Goal: Information Seeking & Learning: Learn about a topic

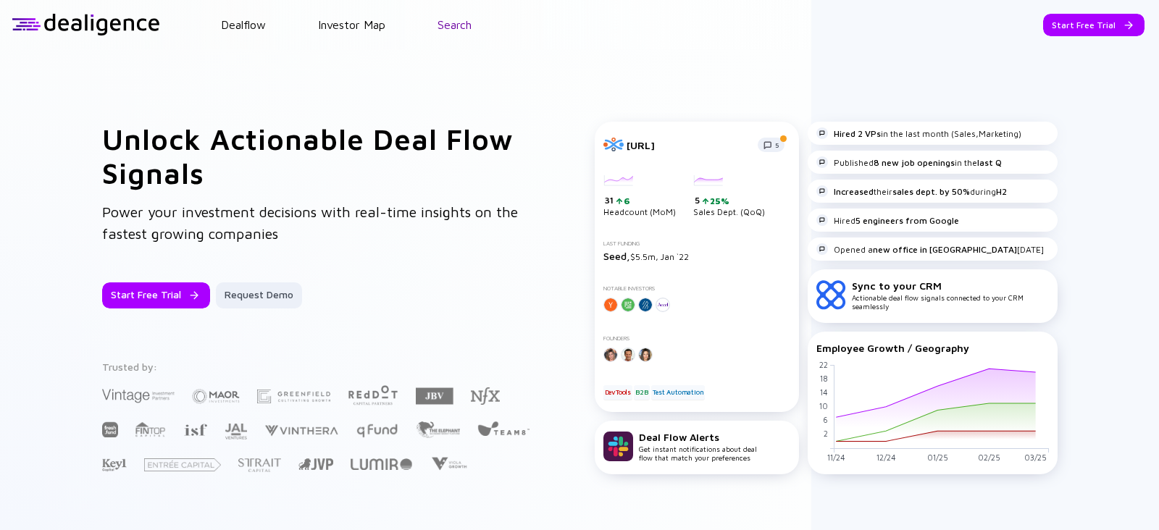
click at [456, 21] on link "Search" at bounding box center [455, 24] width 34 height 13
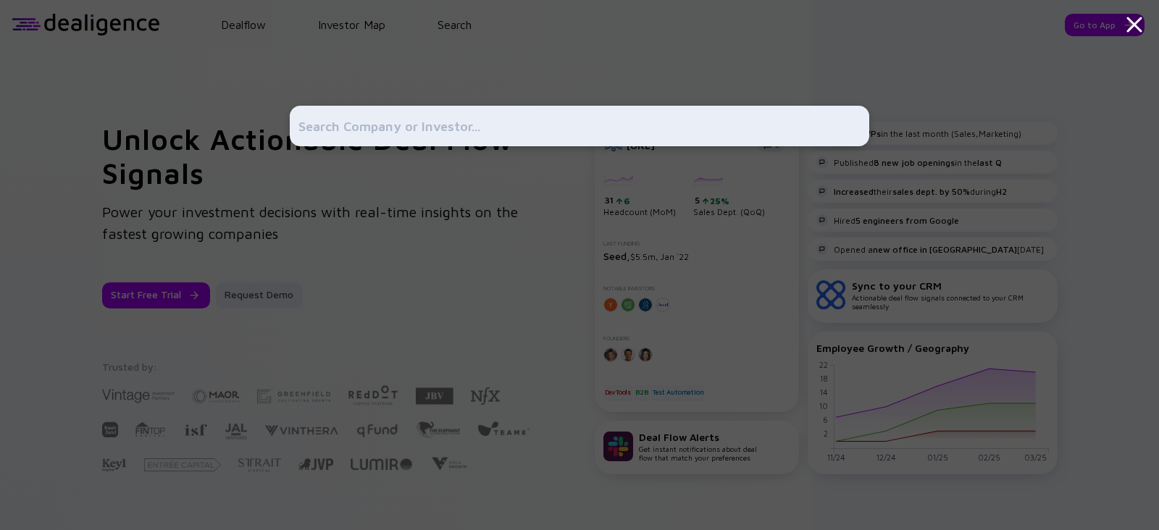
click at [381, 119] on input "text" at bounding box center [580, 126] width 562 height 26
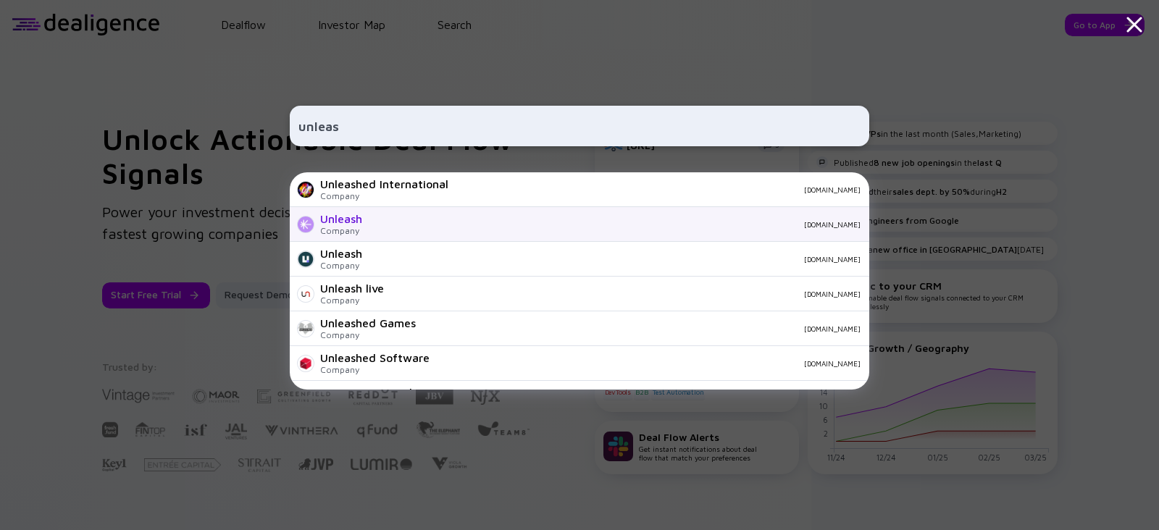
type input "unleas"
click at [372, 235] on div "Unleash Company unleash.so" at bounding box center [580, 224] width 580 height 35
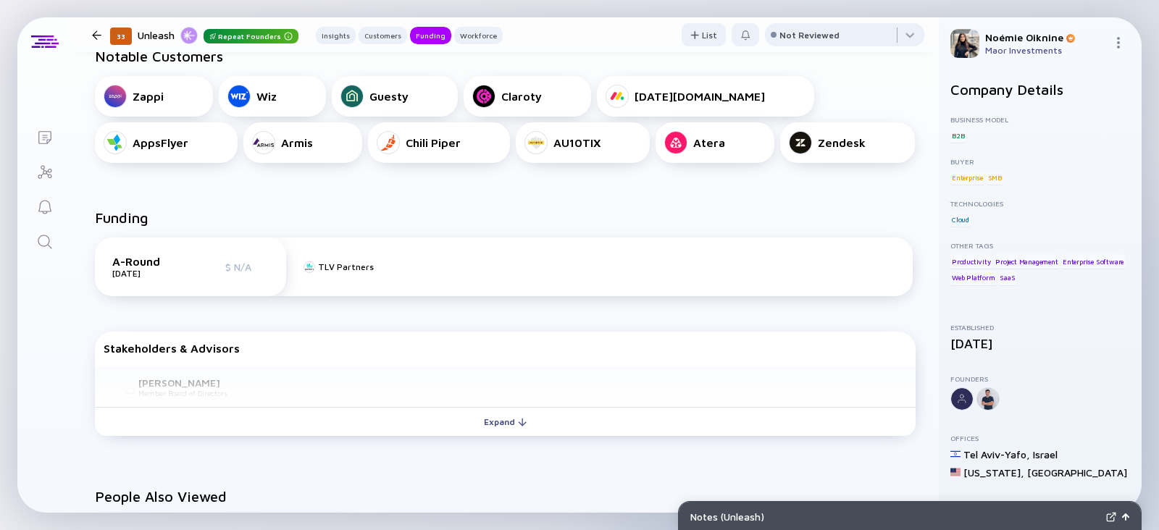
scroll to position [764, 0]
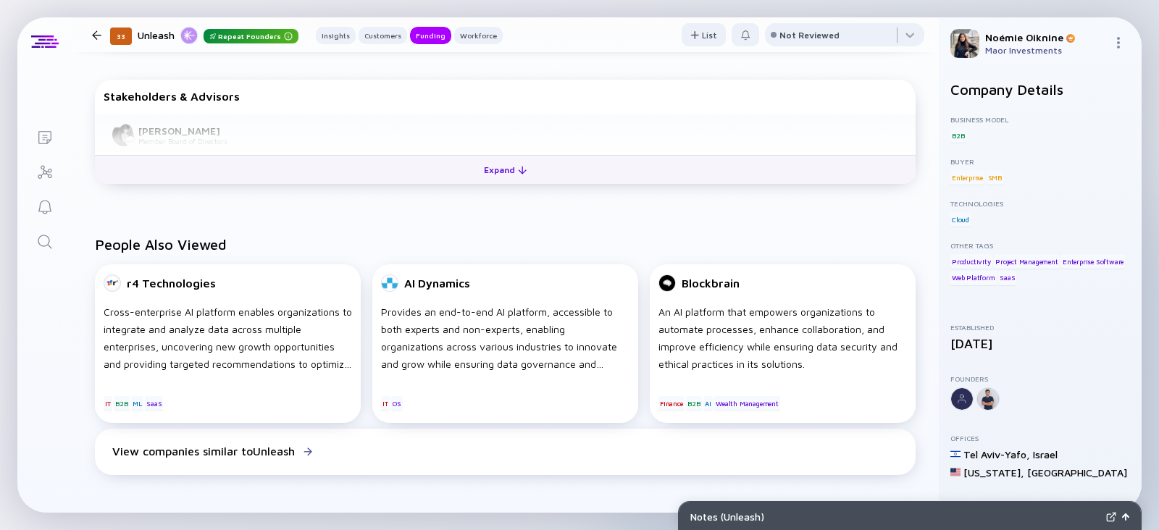
click at [491, 171] on div "Expand" at bounding box center [505, 170] width 60 height 22
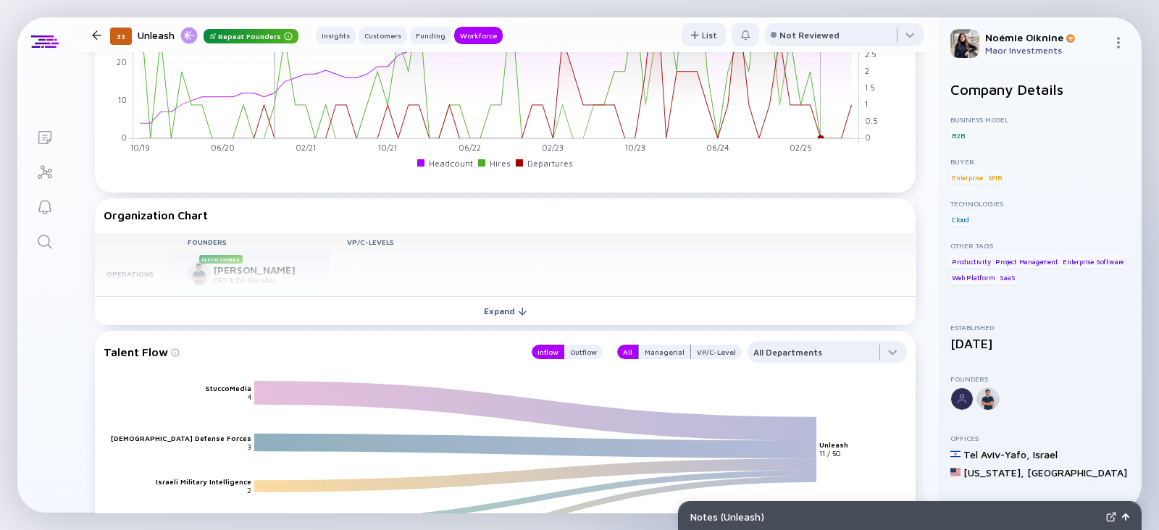
scroll to position [1461, 0]
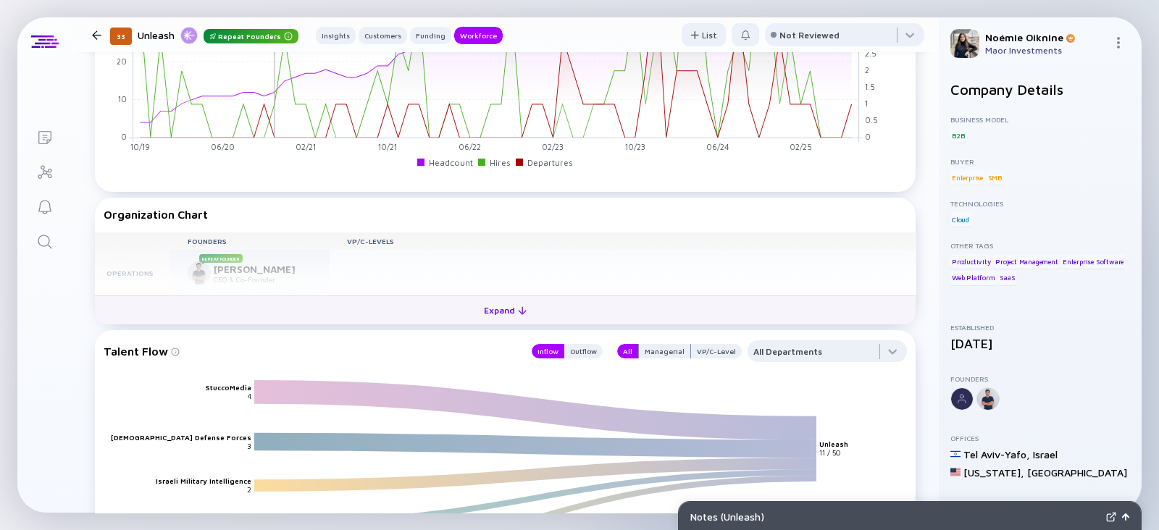
click at [488, 314] on div "Expand" at bounding box center [505, 310] width 60 height 22
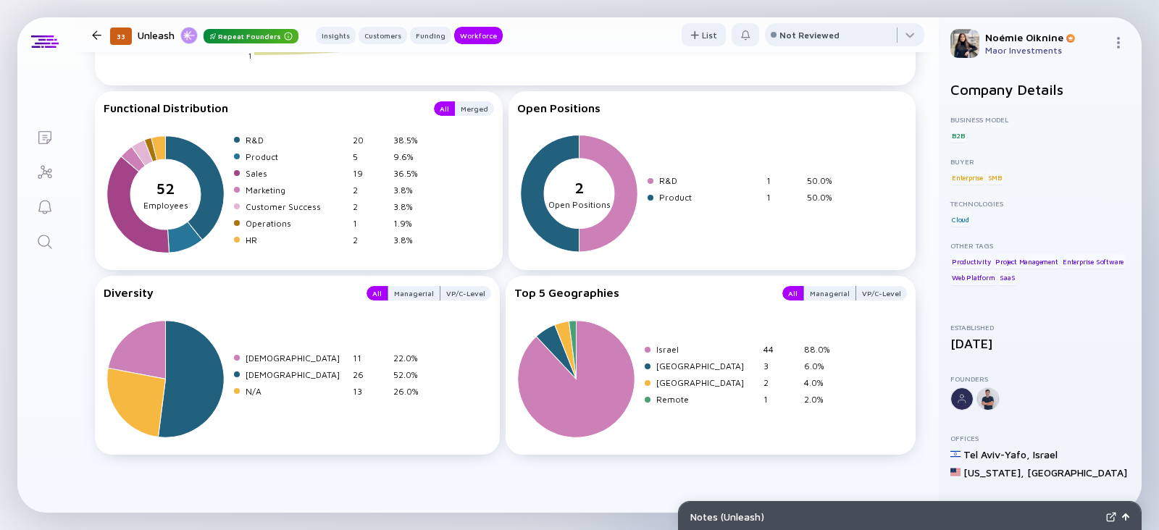
scroll to position [2110, 0]
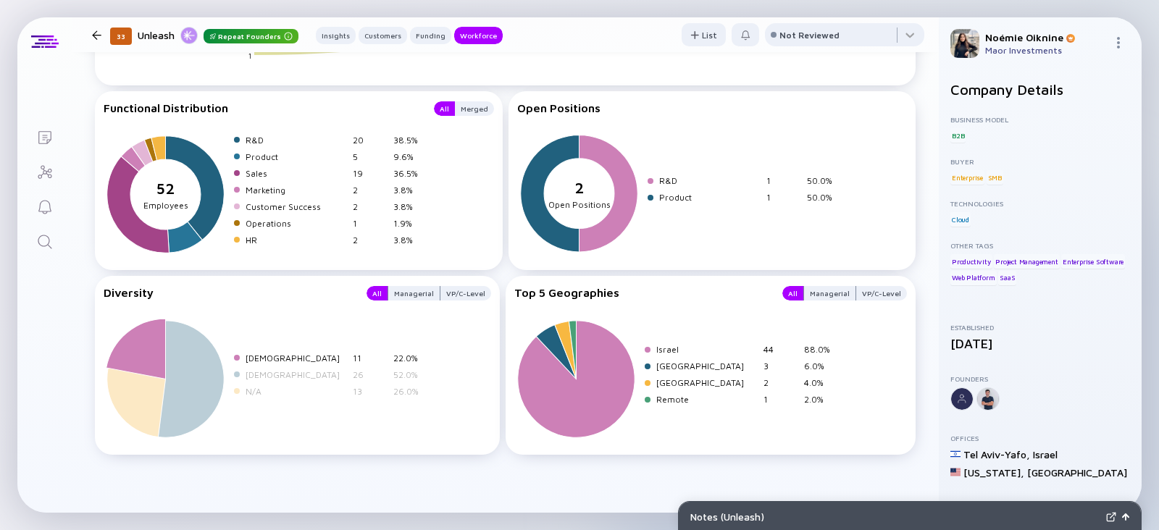
click at [370, 354] on div "11" at bounding box center [370, 358] width 35 height 11
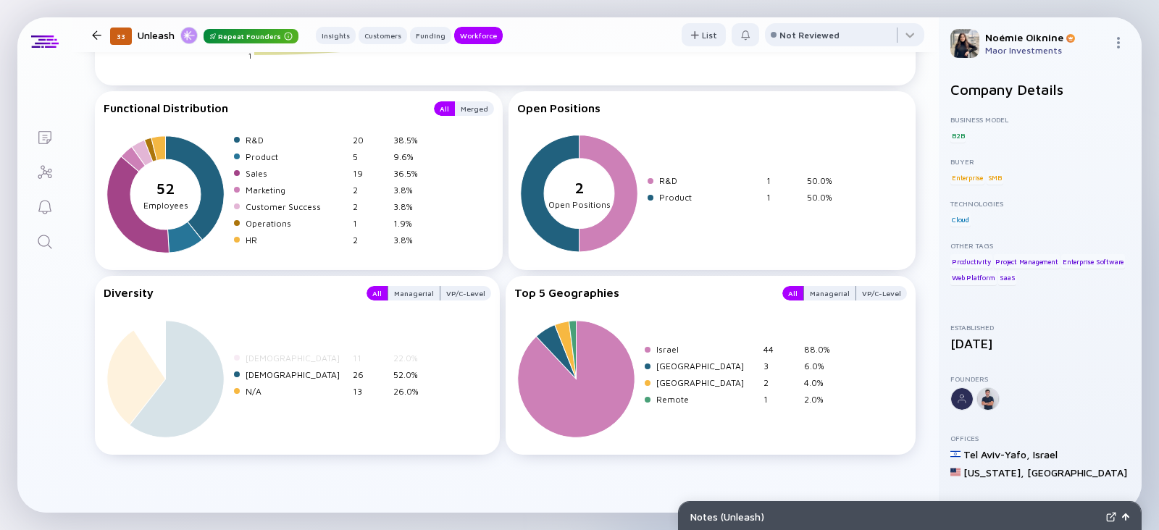
click at [370, 354] on div "11" at bounding box center [370, 358] width 35 height 11
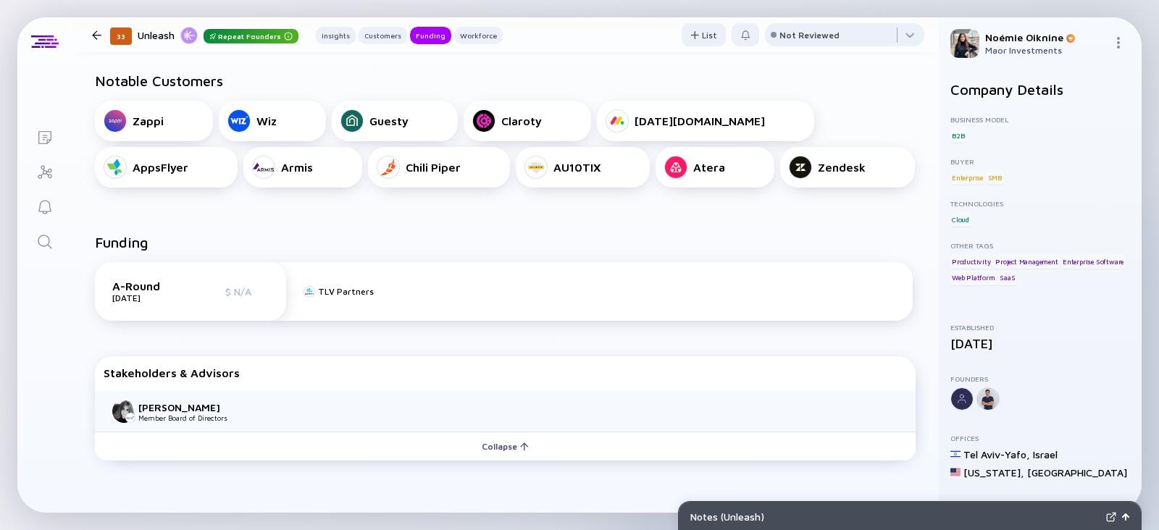
scroll to position [0, 0]
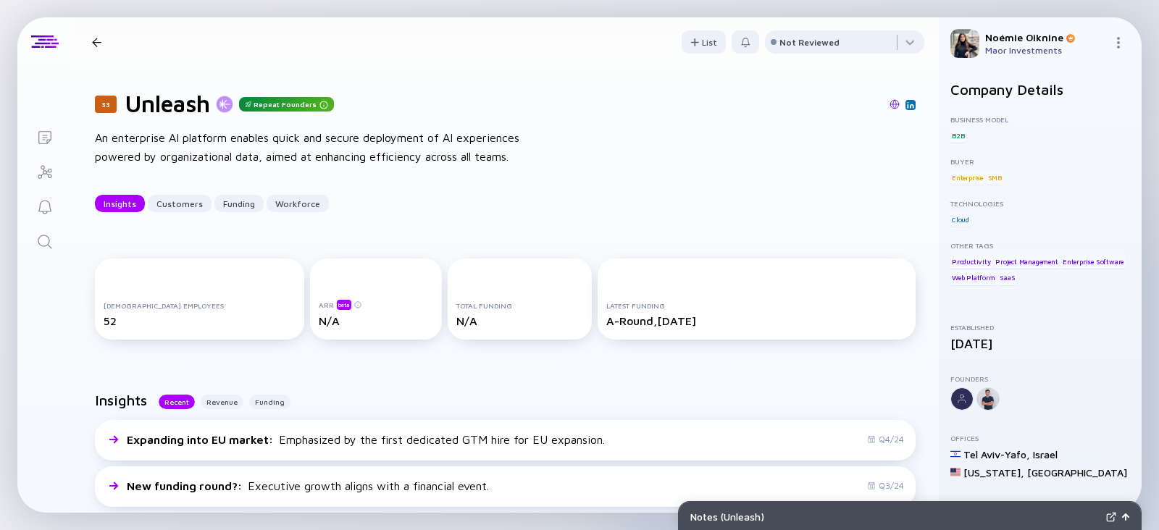
click at [907, 103] on img at bounding box center [910, 104] width 7 height 7
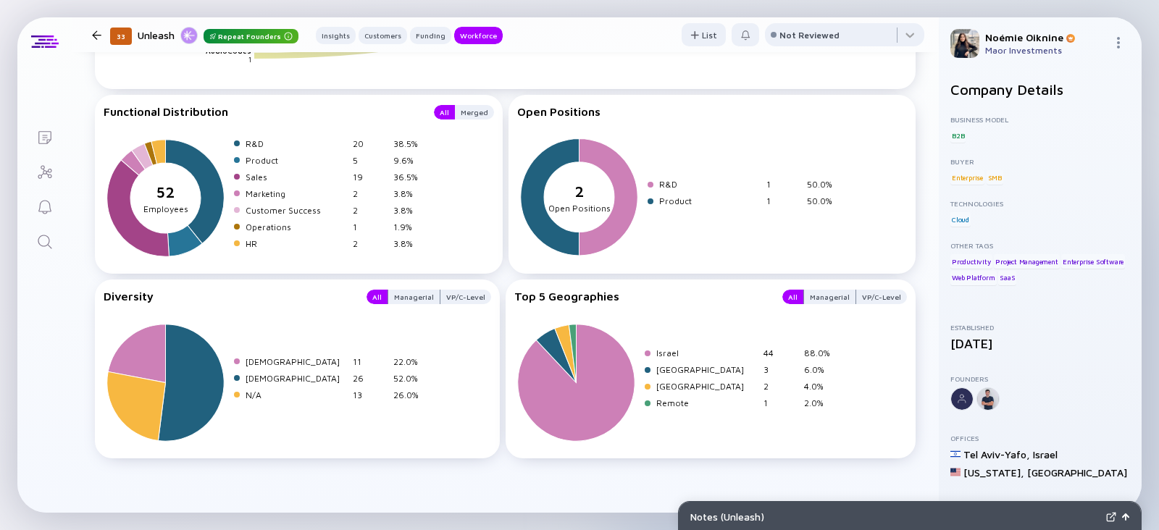
scroll to position [2104, 0]
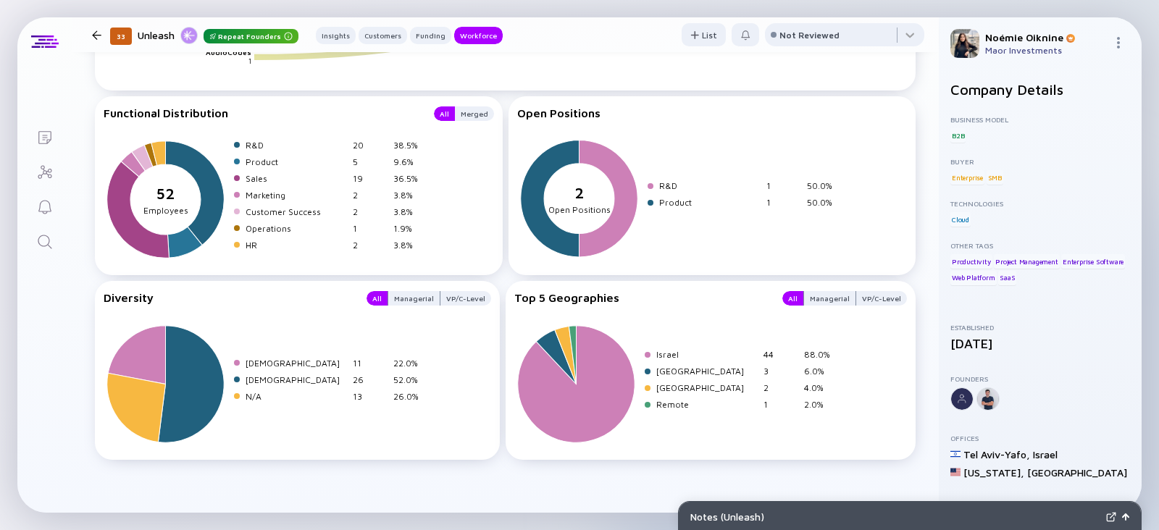
click at [67, 194] on link "Reminders" at bounding box center [44, 205] width 54 height 35
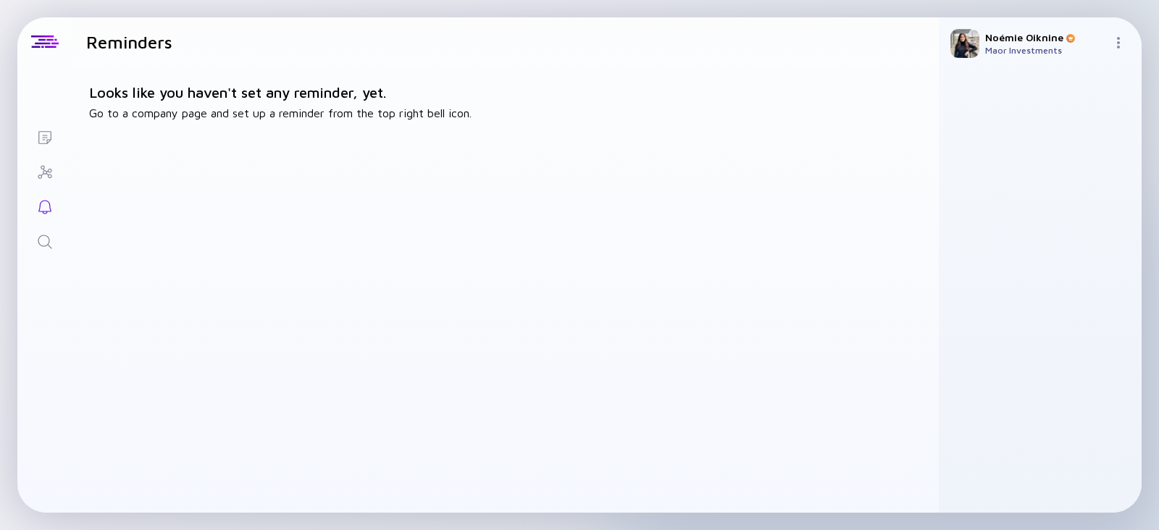
click at [598, 123] on div "Looks like you haven't set any reminder, yet. Go to a company page and set up a…" at bounding box center [505, 102] width 867 height 70
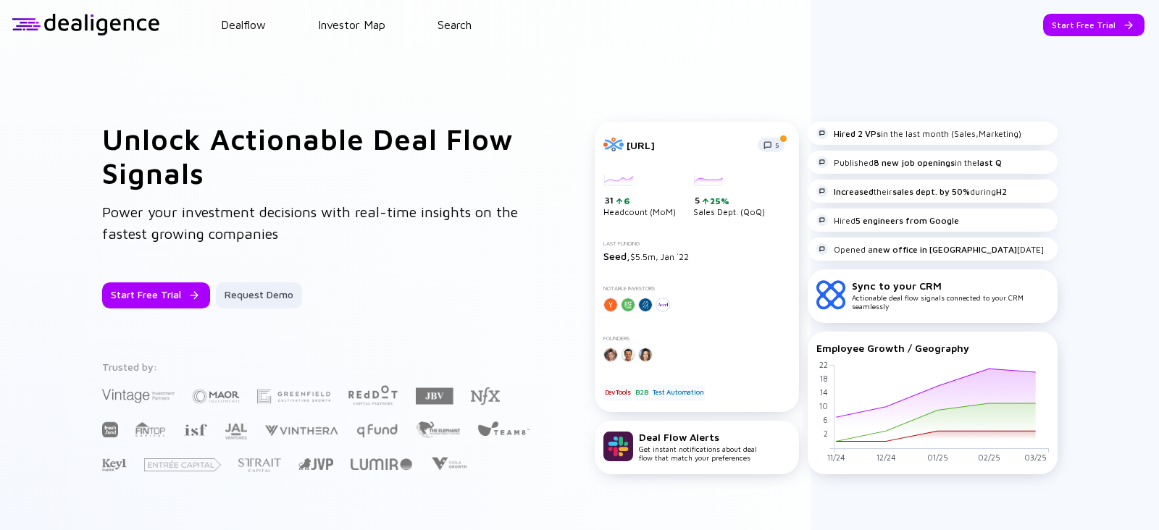
click at [471, 41] on header "Dealflow Investor Map Search Start Free Trial Dealflow Investor Map Start Free …" at bounding box center [579, 24] width 1159 height 49
click at [452, 16] on header "Dealflow Investor Map Search Go to App Dealflow Investor Map Go to App" at bounding box center [579, 24] width 1159 height 49
click at [454, 23] on link "Search" at bounding box center [455, 24] width 34 height 13
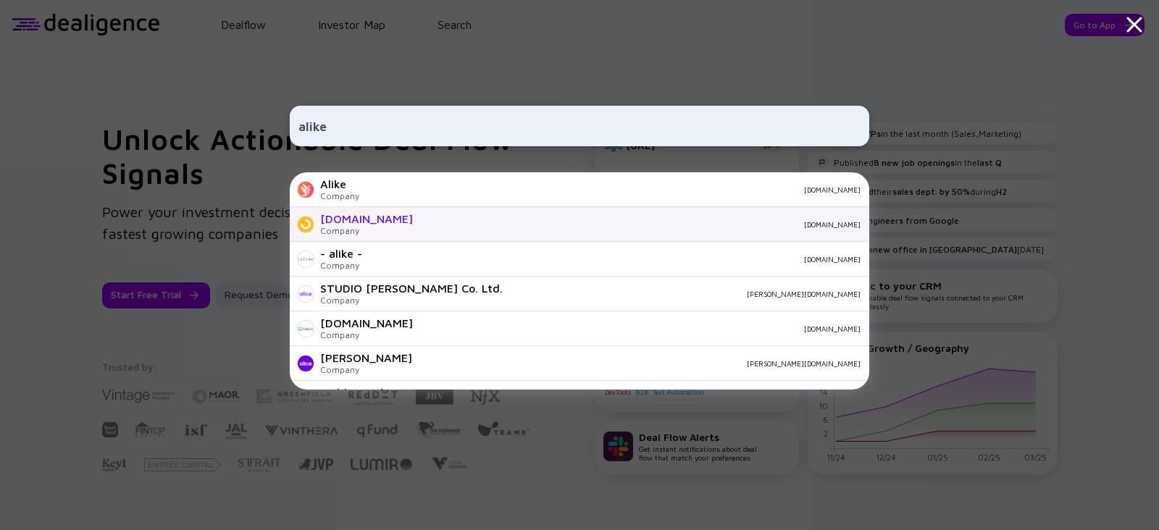
type input "alike"
click at [398, 233] on div "[DOMAIN_NAME] Company [DOMAIN_NAME]" at bounding box center [580, 224] width 580 height 35
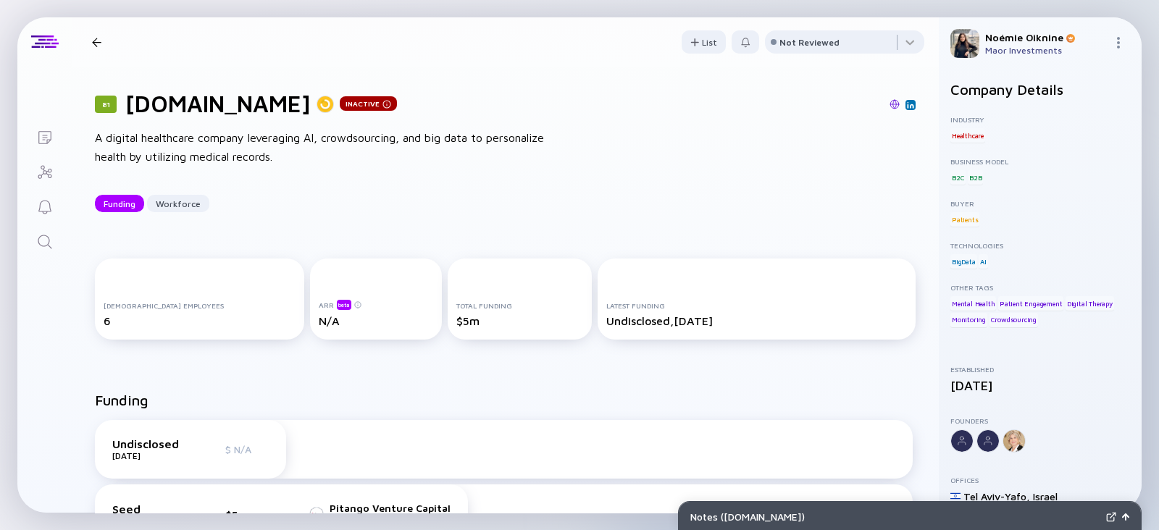
click at [50, 248] on icon "Search" at bounding box center [44, 241] width 17 height 17
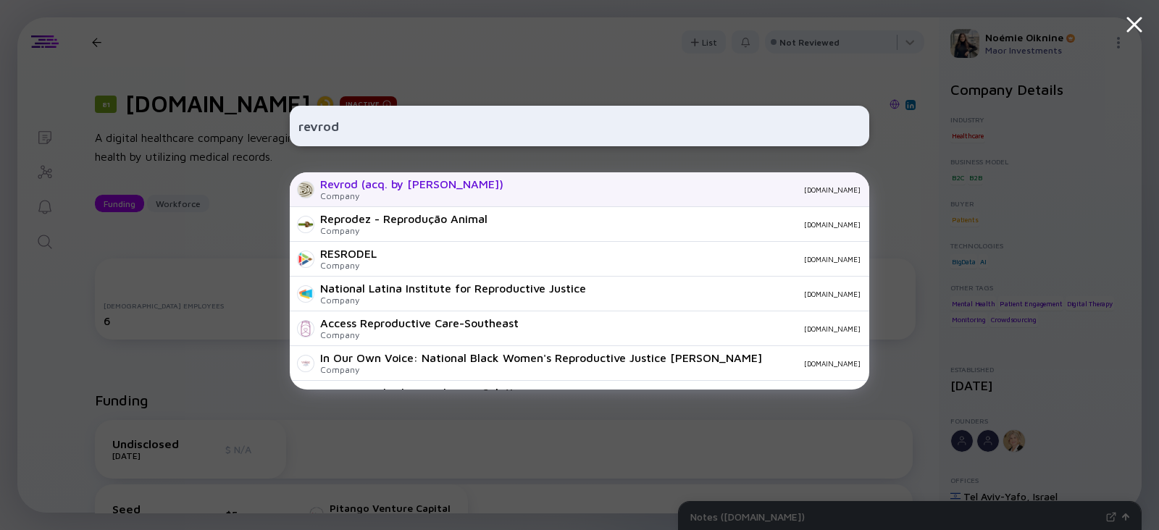
type input "revrod"
click at [404, 188] on div "Revrod (acq. by [PERSON_NAME])" at bounding box center [411, 184] width 183 height 13
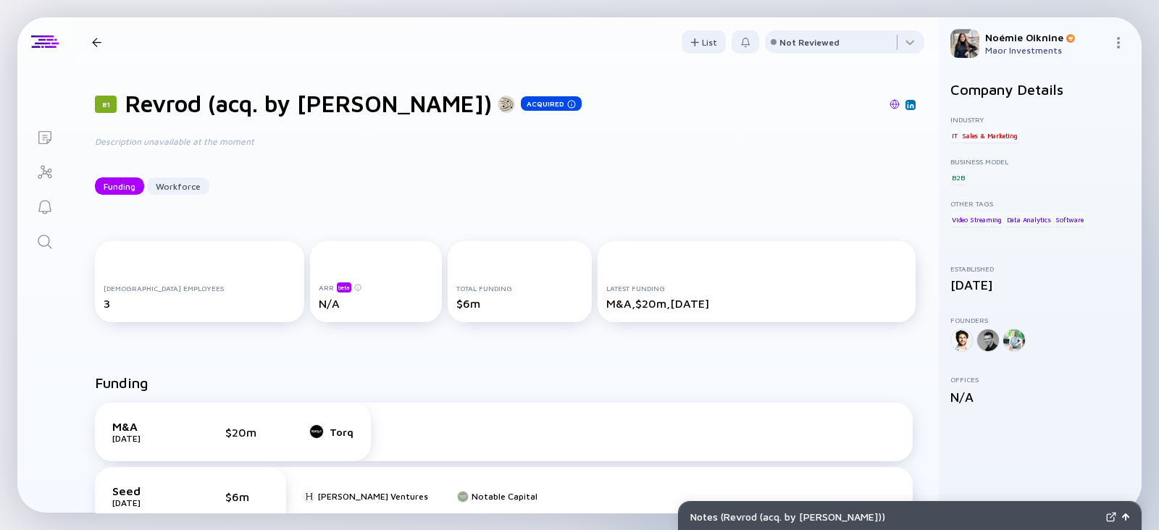
click at [41, 243] on icon "Search" at bounding box center [44, 241] width 17 height 17
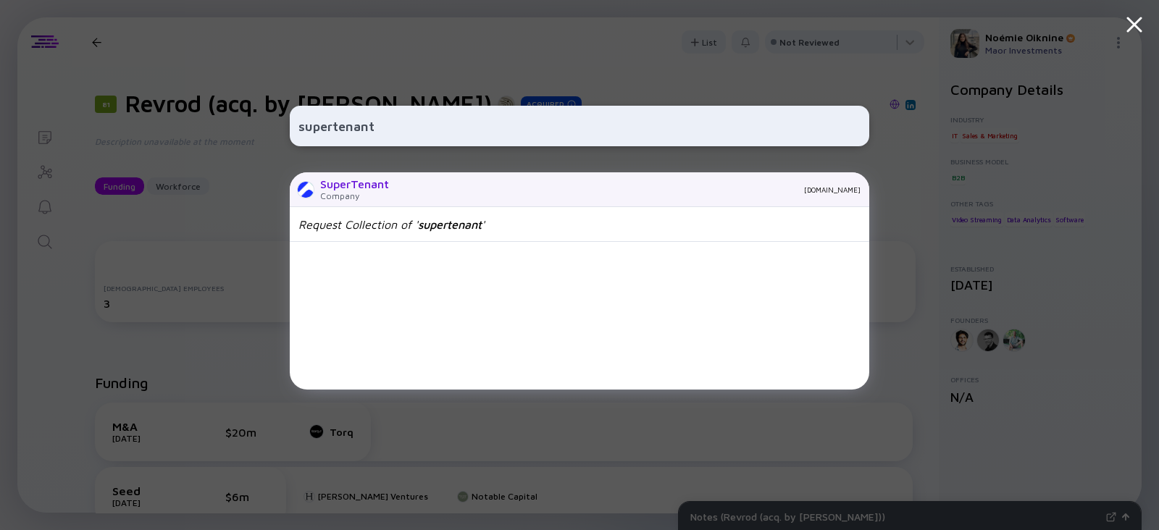
type input "supertenant"
click at [312, 175] on div "SuperTenant Company [DOMAIN_NAME]" at bounding box center [580, 189] width 580 height 35
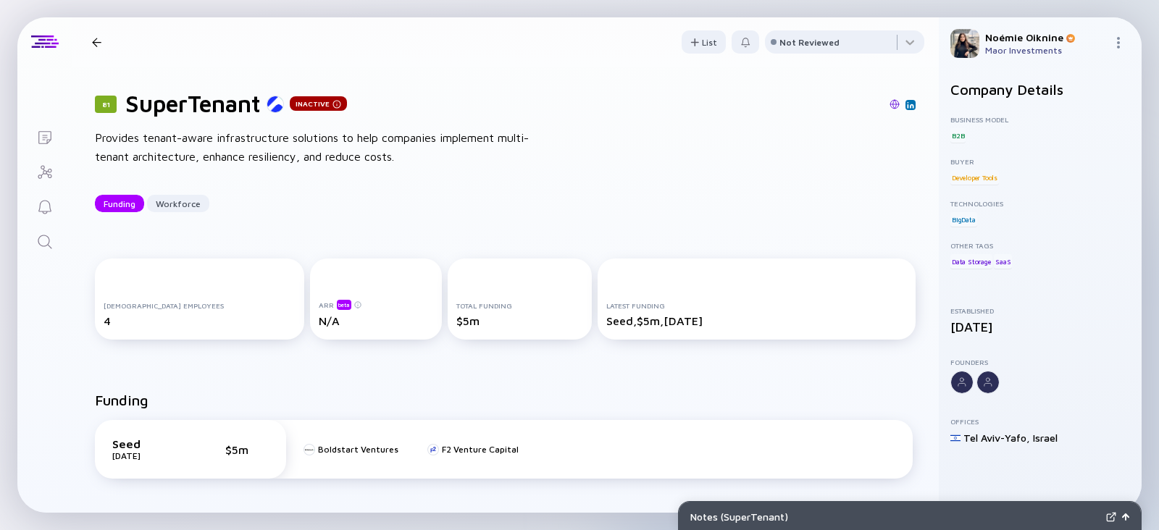
click at [907, 107] on img at bounding box center [910, 104] width 7 height 7
click at [890, 99] on img at bounding box center [895, 104] width 10 height 10
click at [46, 242] on icon "Search" at bounding box center [44, 241] width 17 height 17
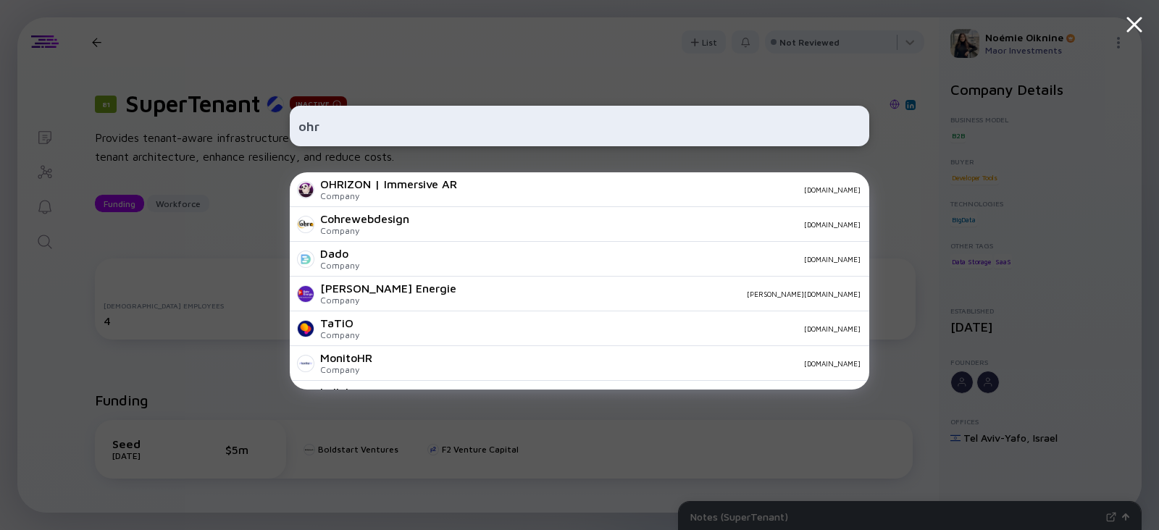
click at [344, 114] on input "ohr" at bounding box center [580, 126] width 562 height 26
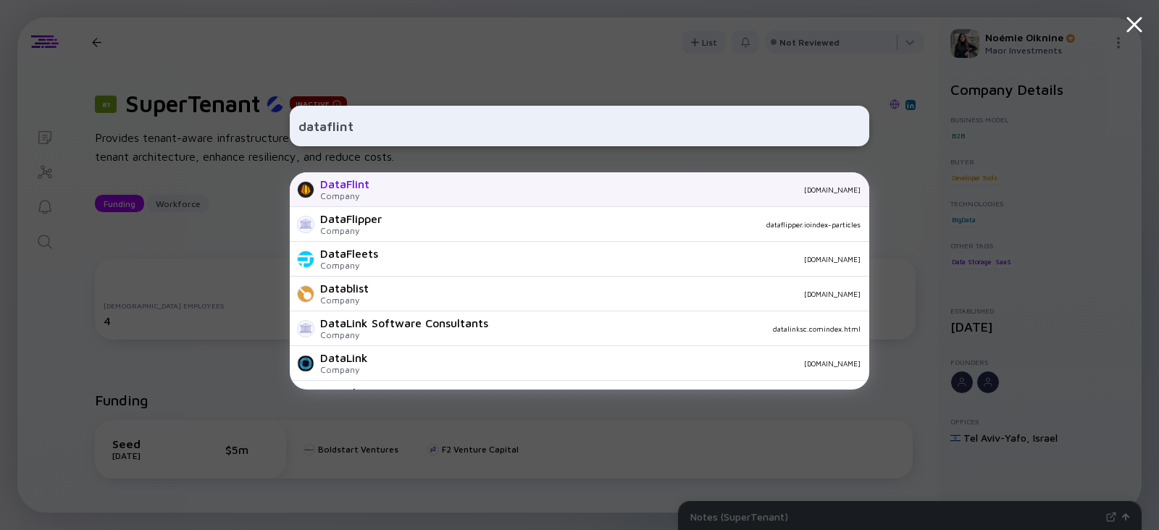
type input "dataflint"
click at [322, 188] on div "DataFlint" at bounding box center [344, 184] width 49 height 13
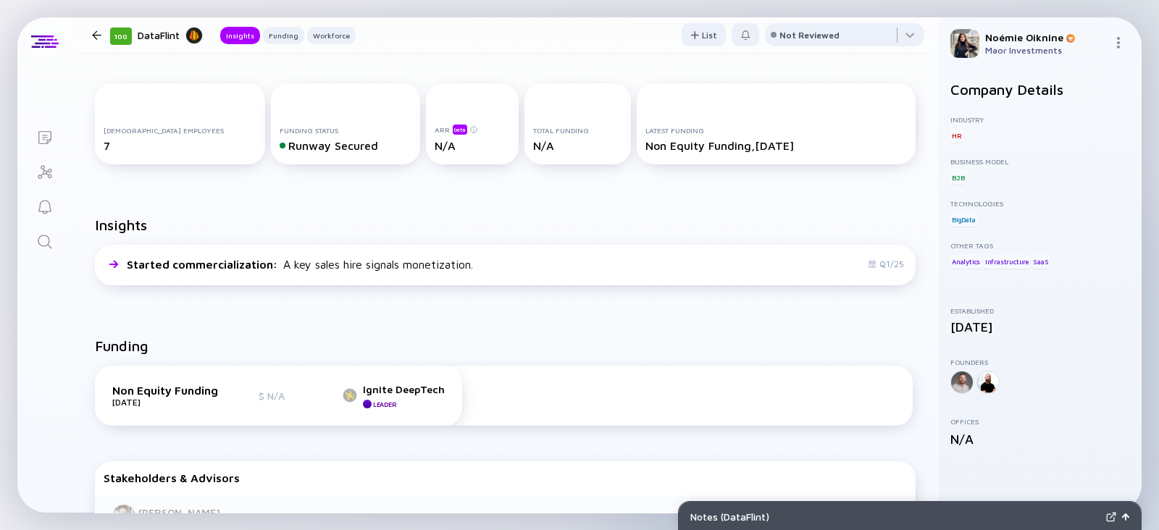
scroll to position [193, 0]
